Goal: Communication & Community: Ask a question

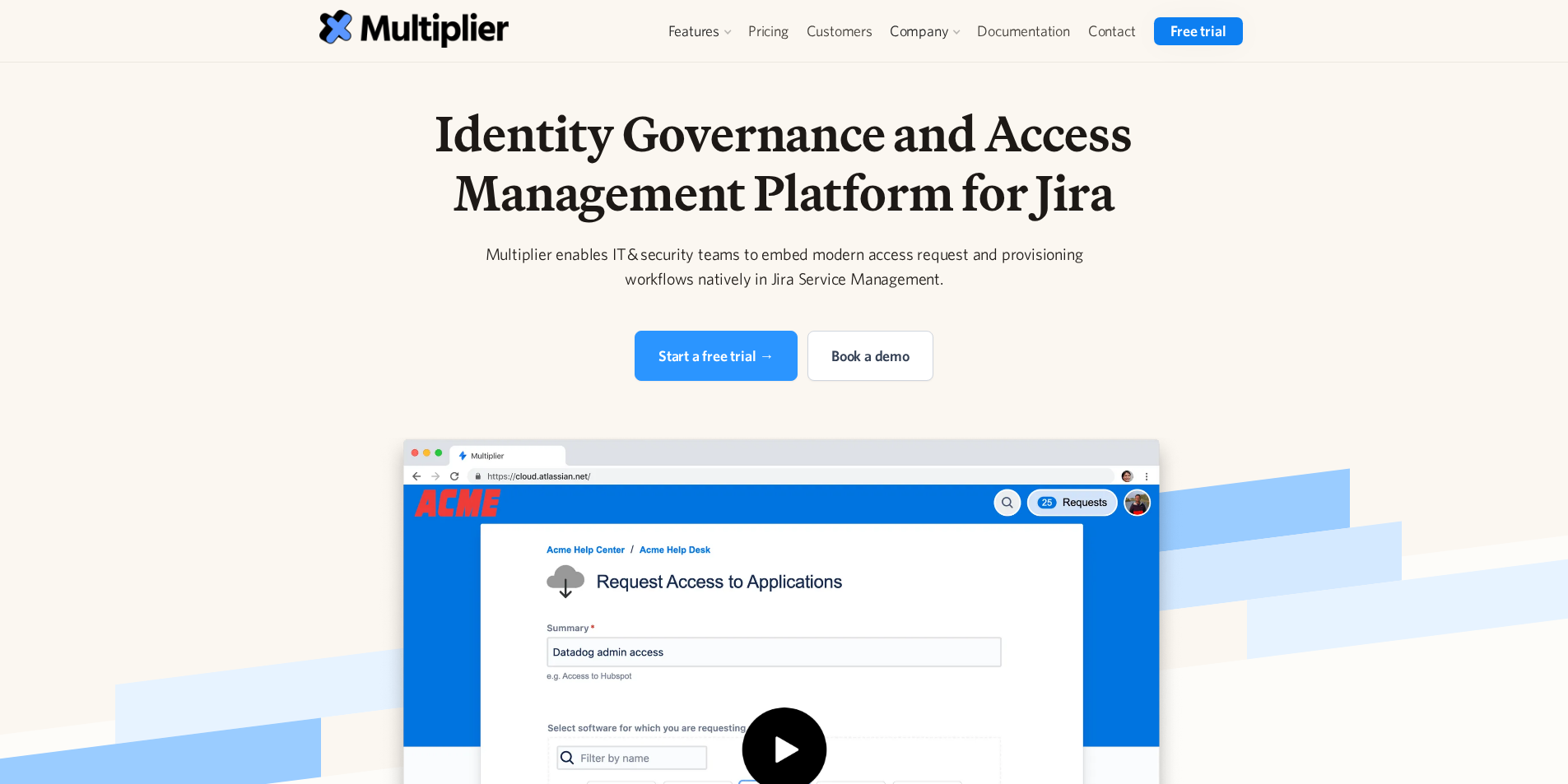
click at [1187, 34] on link "Free trial" at bounding box center [1198, 32] width 88 height 28
click at [1112, 34] on link "Contact" at bounding box center [1112, 32] width 66 height 28
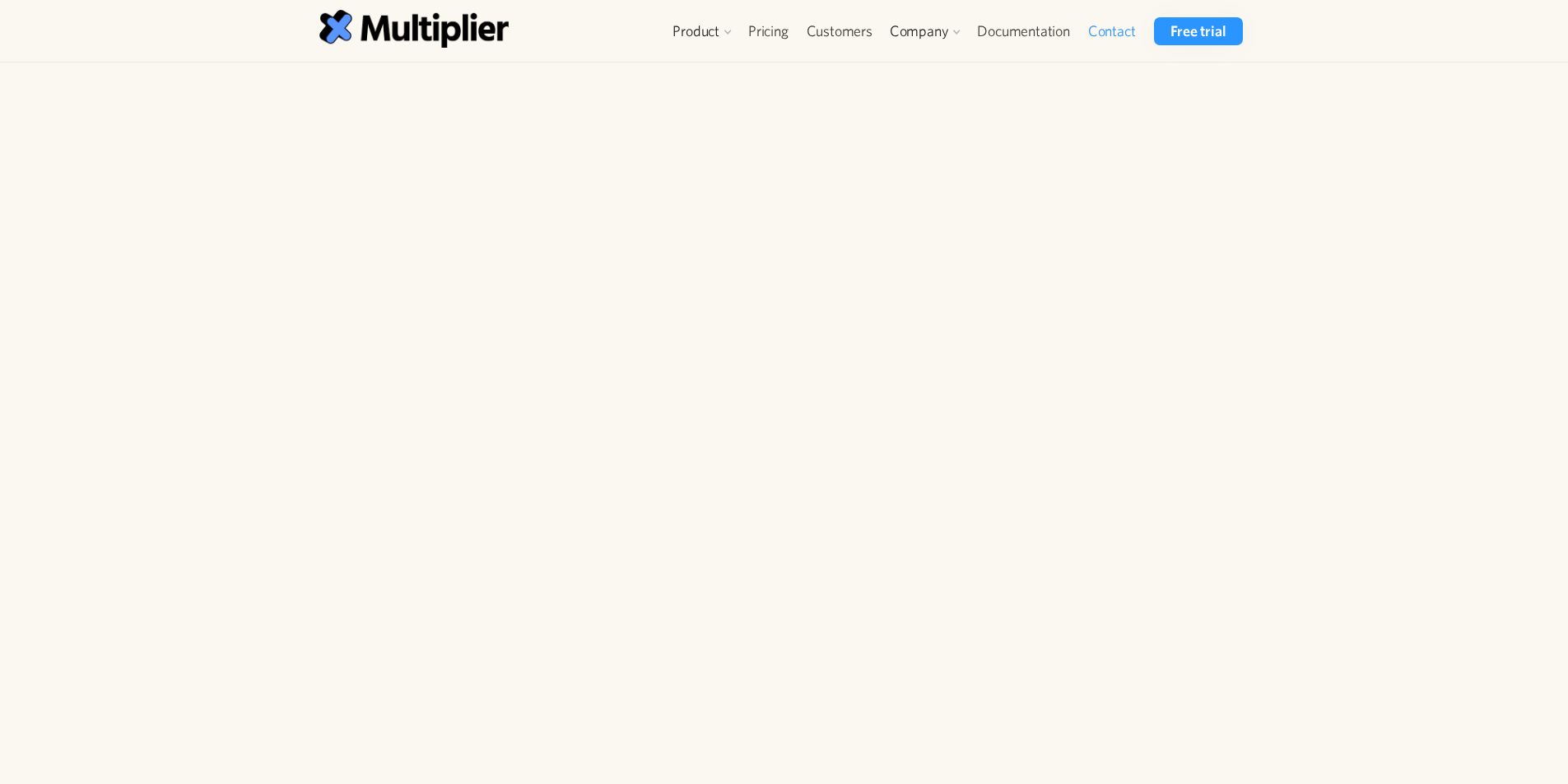
click at [395, 250] on input "Name" at bounding box center [446, 243] width 223 height 41
click at [196, 362] on div "Contact Us Name Email How can we help? Send Message Your request has been submi…" at bounding box center [784, 375] width 1568 height 625
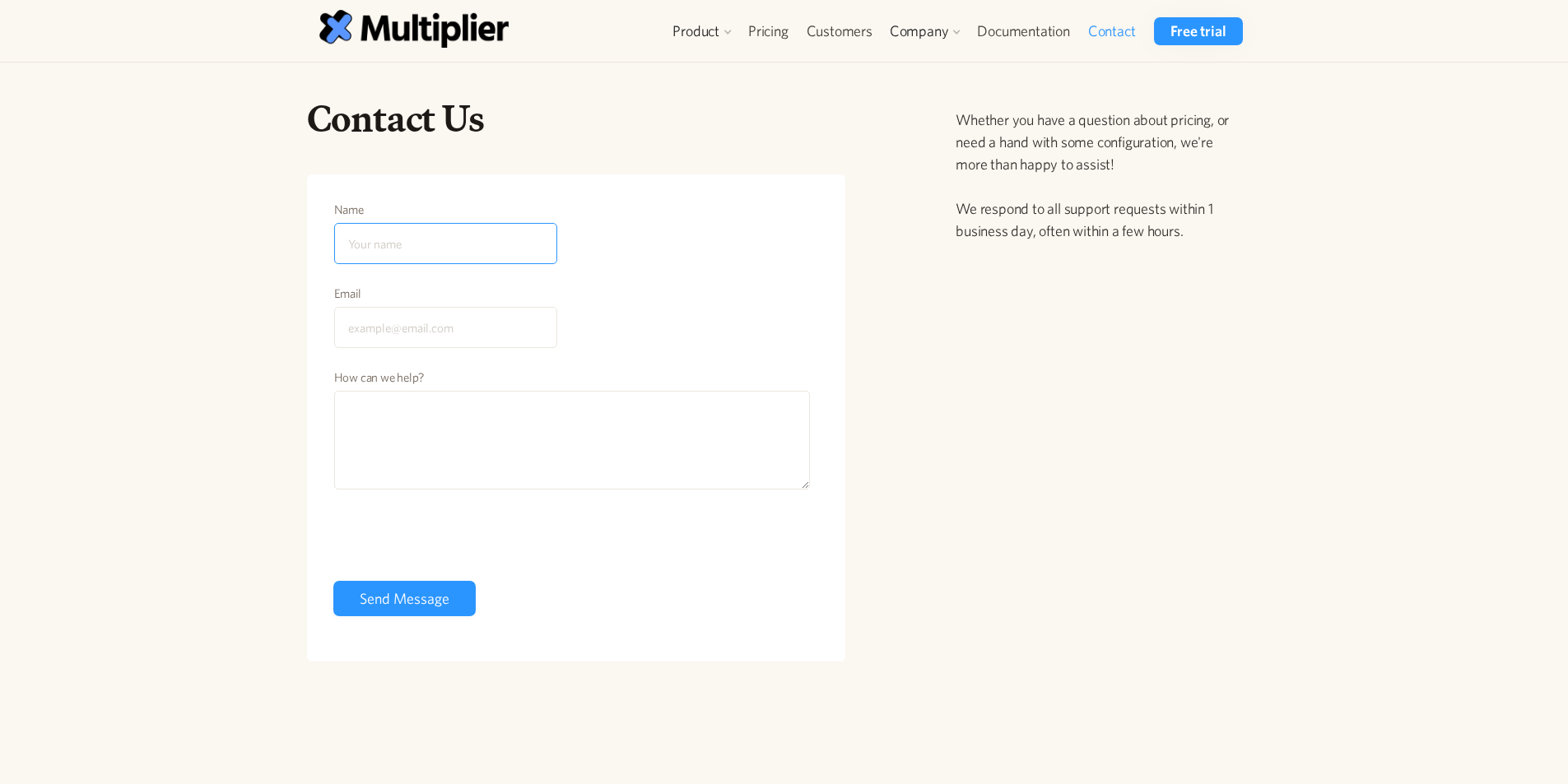
click at [454, 260] on input "Name" at bounding box center [446, 243] width 223 height 41
type input "ihan"
click at [439, 316] on input "Email" at bounding box center [446, 327] width 223 height 41
type input "ihan.hackaboo@gmail.com"
click at [408, 440] on textarea "How can we help?" at bounding box center [573, 440] width 476 height 99
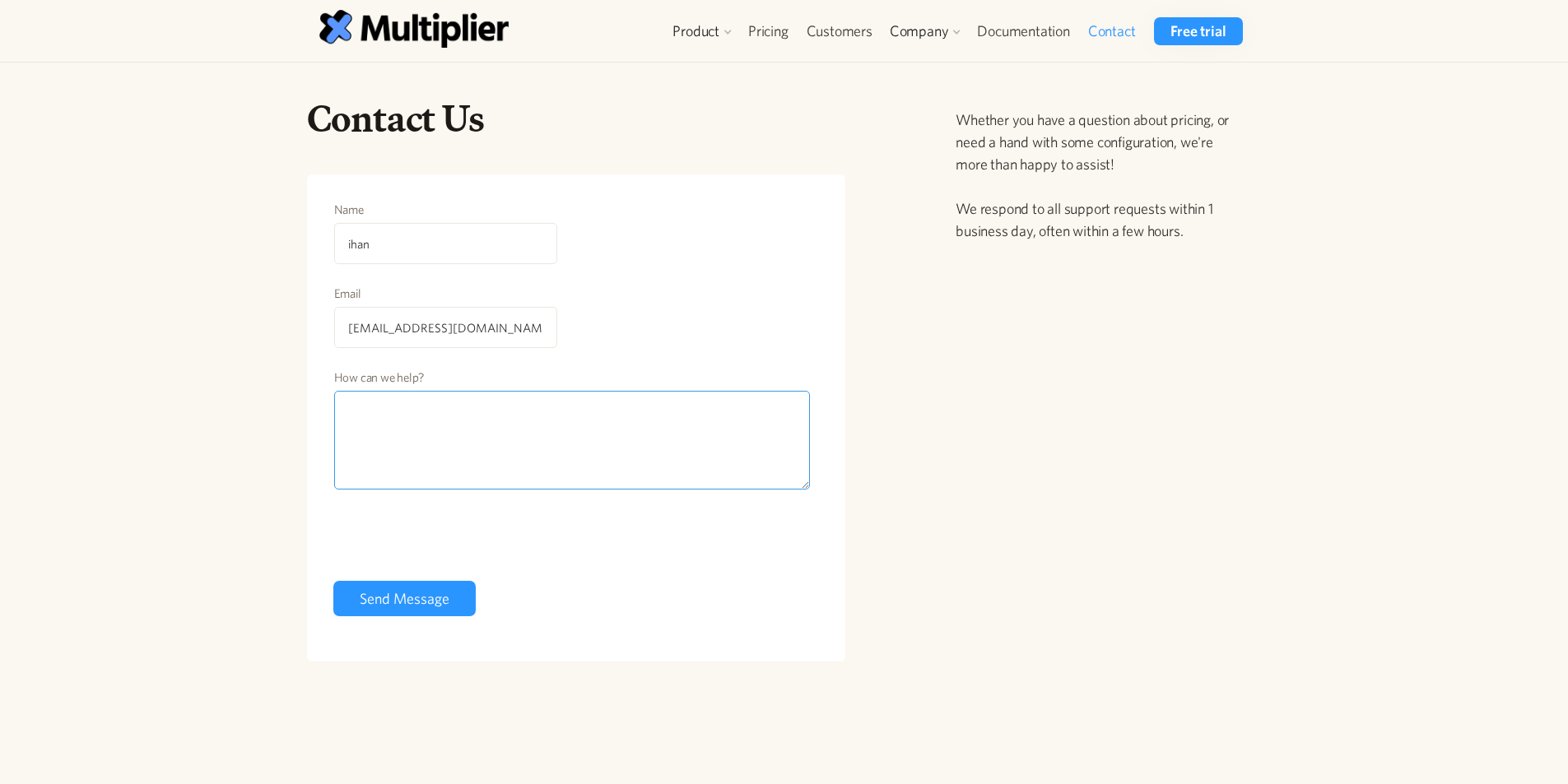
paste textarea "Hello, I hope this message finds you well. While navigating your website multip…"
type textarea "Hello, I hope this message finds you well. While navigating your website multip…"
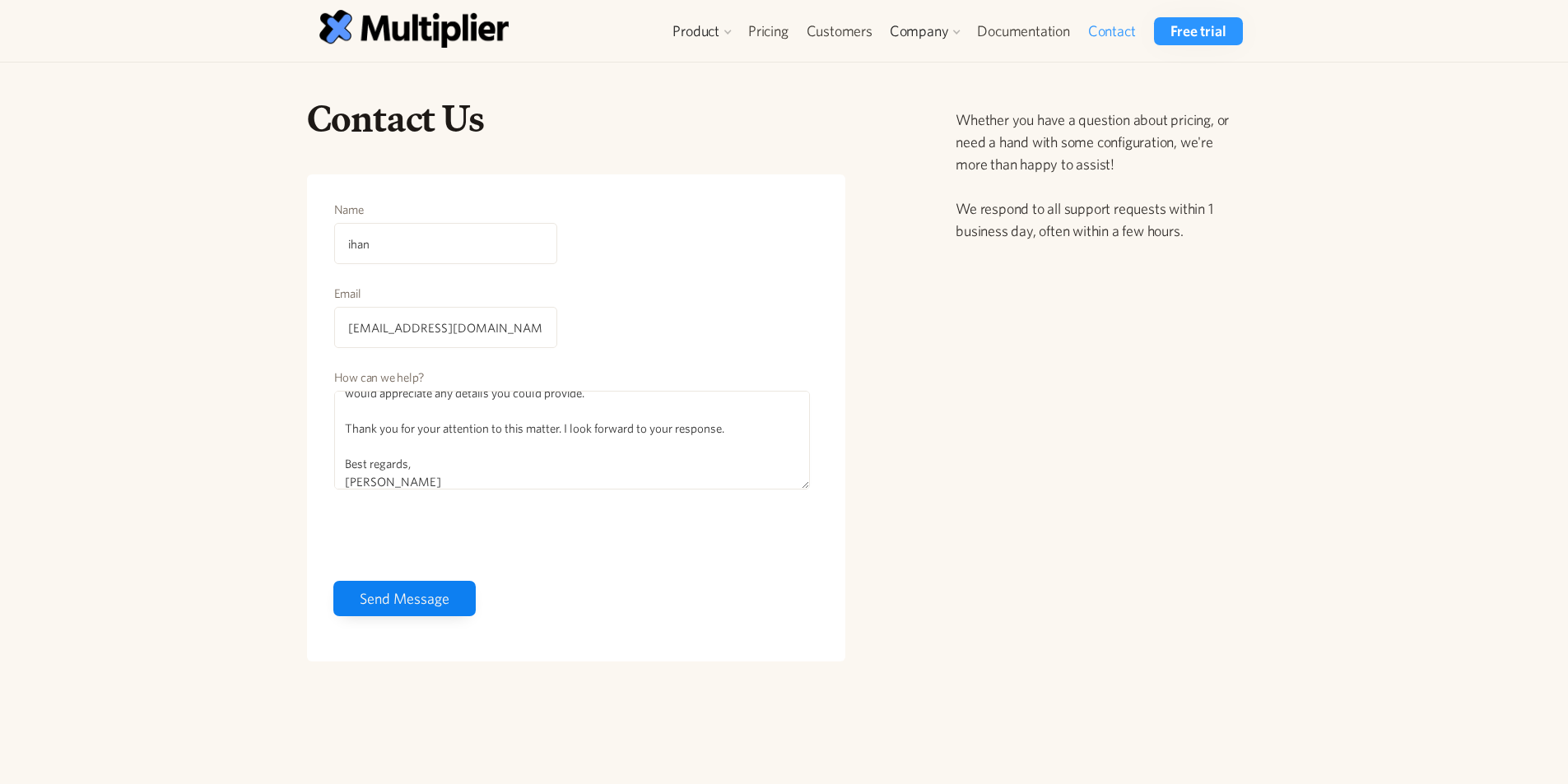
click at [395, 608] on input "Send Message" at bounding box center [404, 599] width 142 height 35
type input "Please wait..."
